Goal: Task Accomplishment & Management: Manage account settings

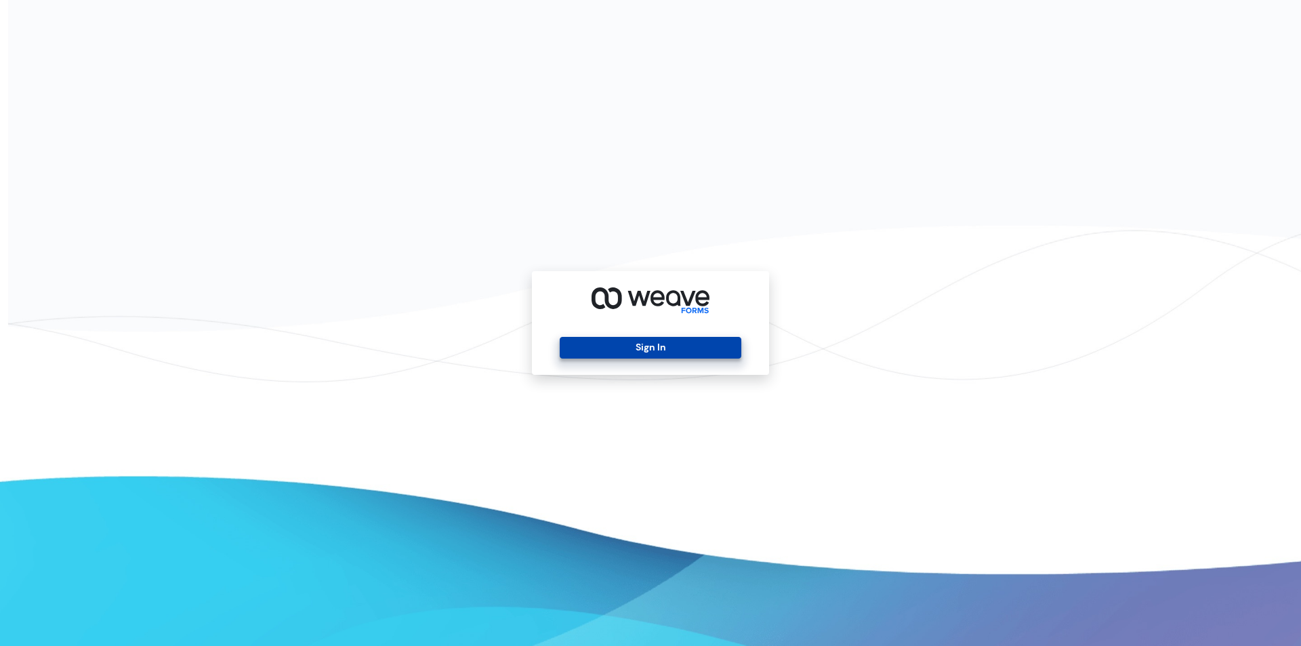
click at [614, 345] on button "Sign In" at bounding box center [650, 348] width 181 height 22
